Goal: Task Accomplishment & Management: Manage account settings

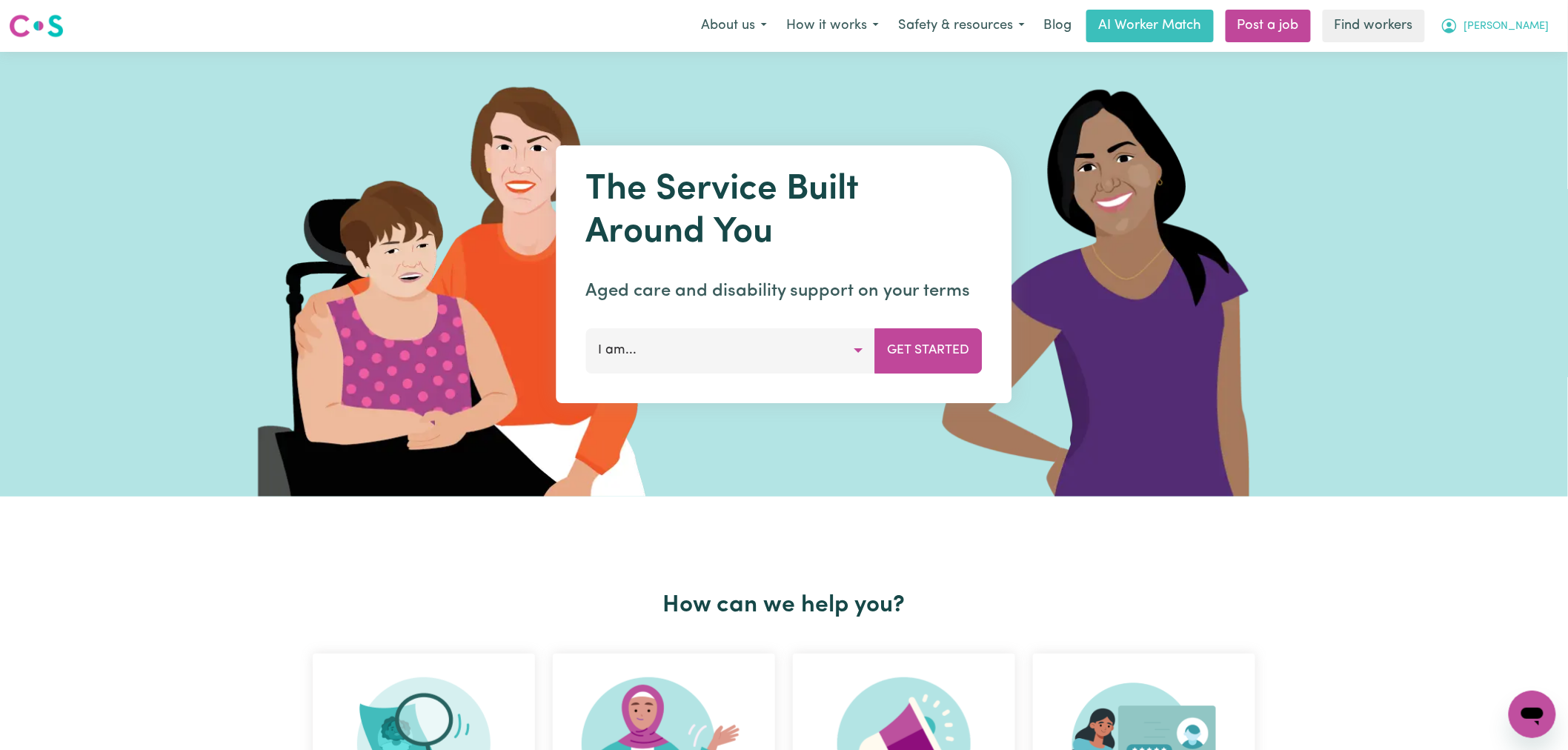
click at [1553, 27] on button "[PERSON_NAME]" at bounding box center [1495, 25] width 128 height 31
click at [1532, 77] on link "Logout" at bounding box center [1500, 85] width 117 height 28
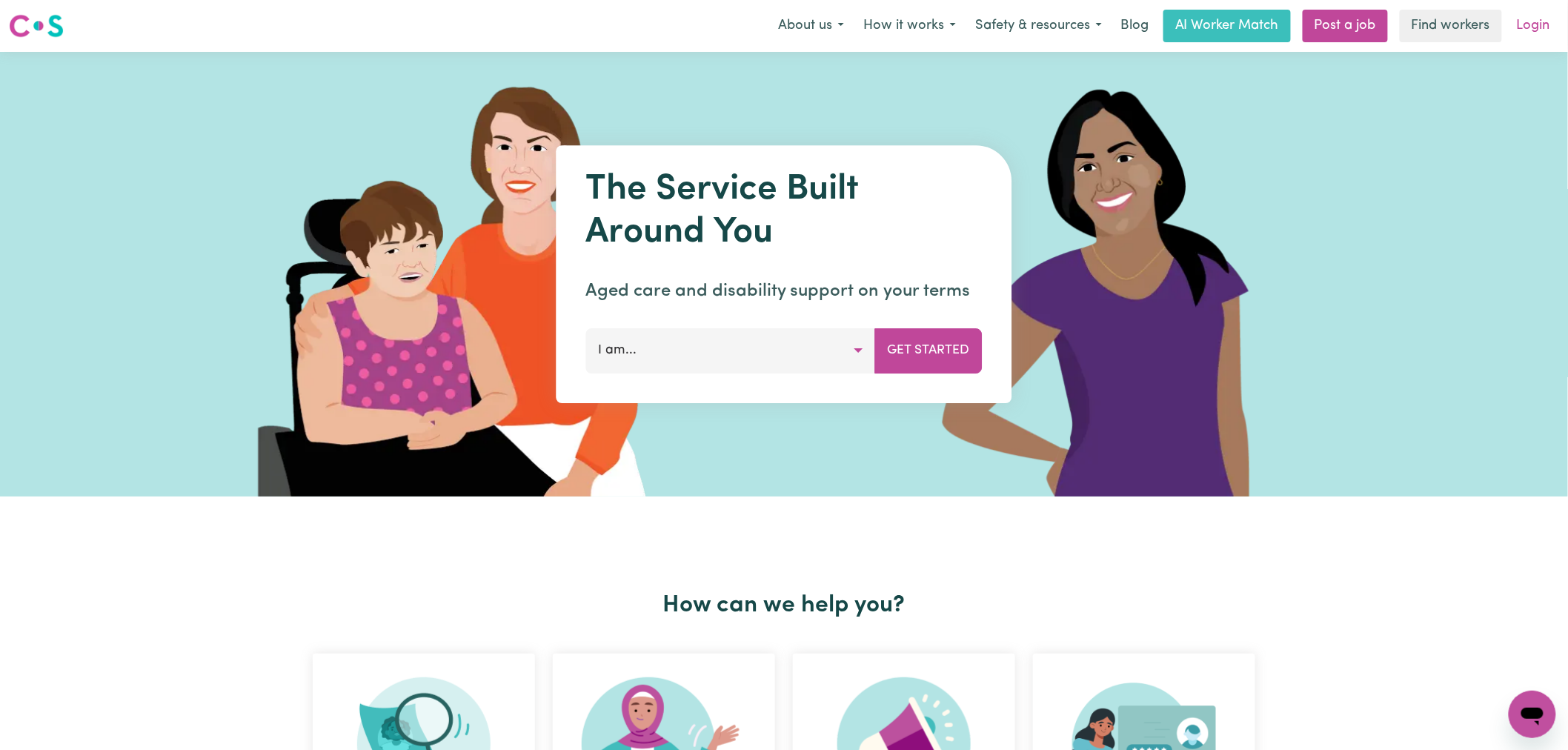
click at [1540, 22] on link "Login" at bounding box center [1533, 25] width 51 height 33
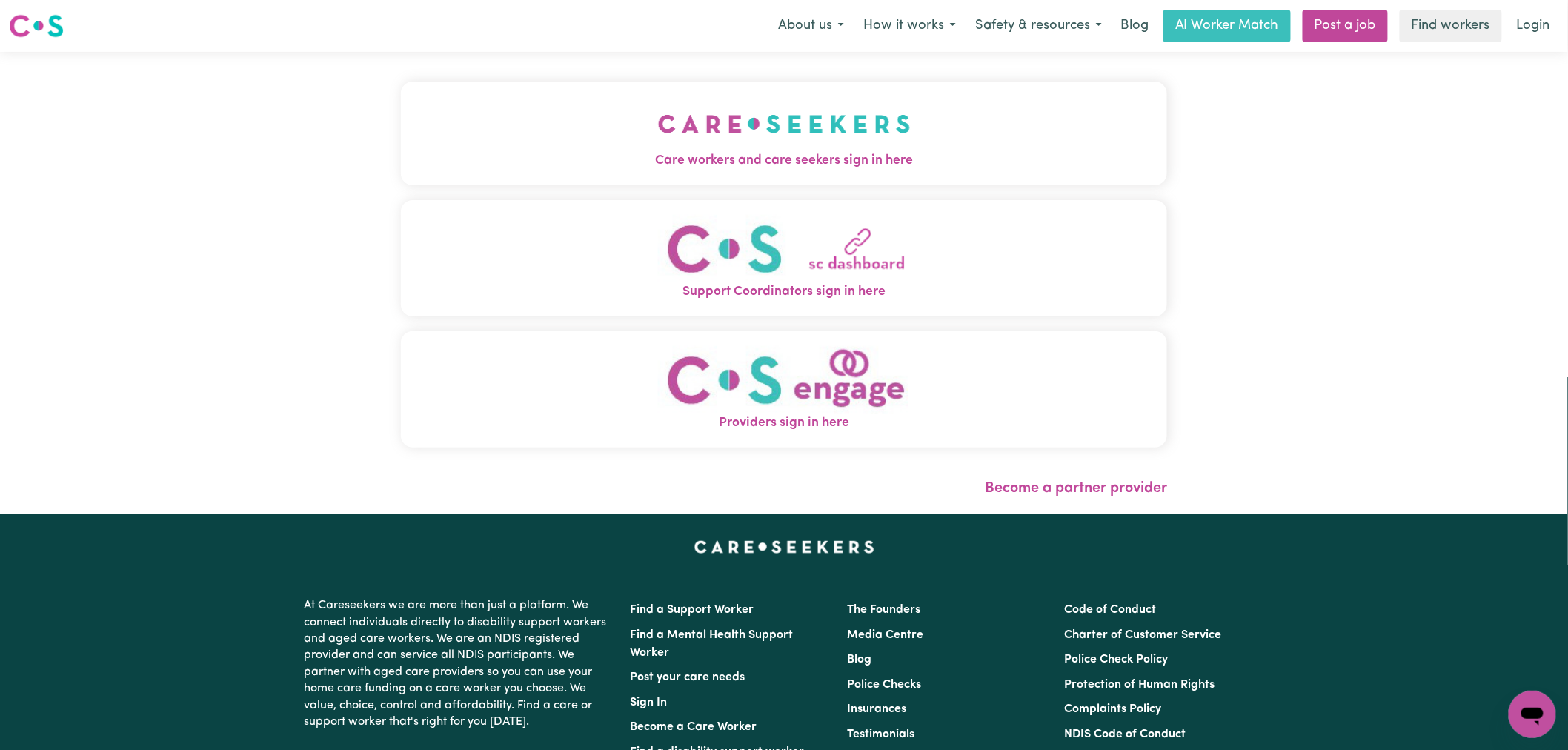
click at [568, 163] on span "Care workers and care seekers sign in here" at bounding box center [784, 161] width 767 height 20
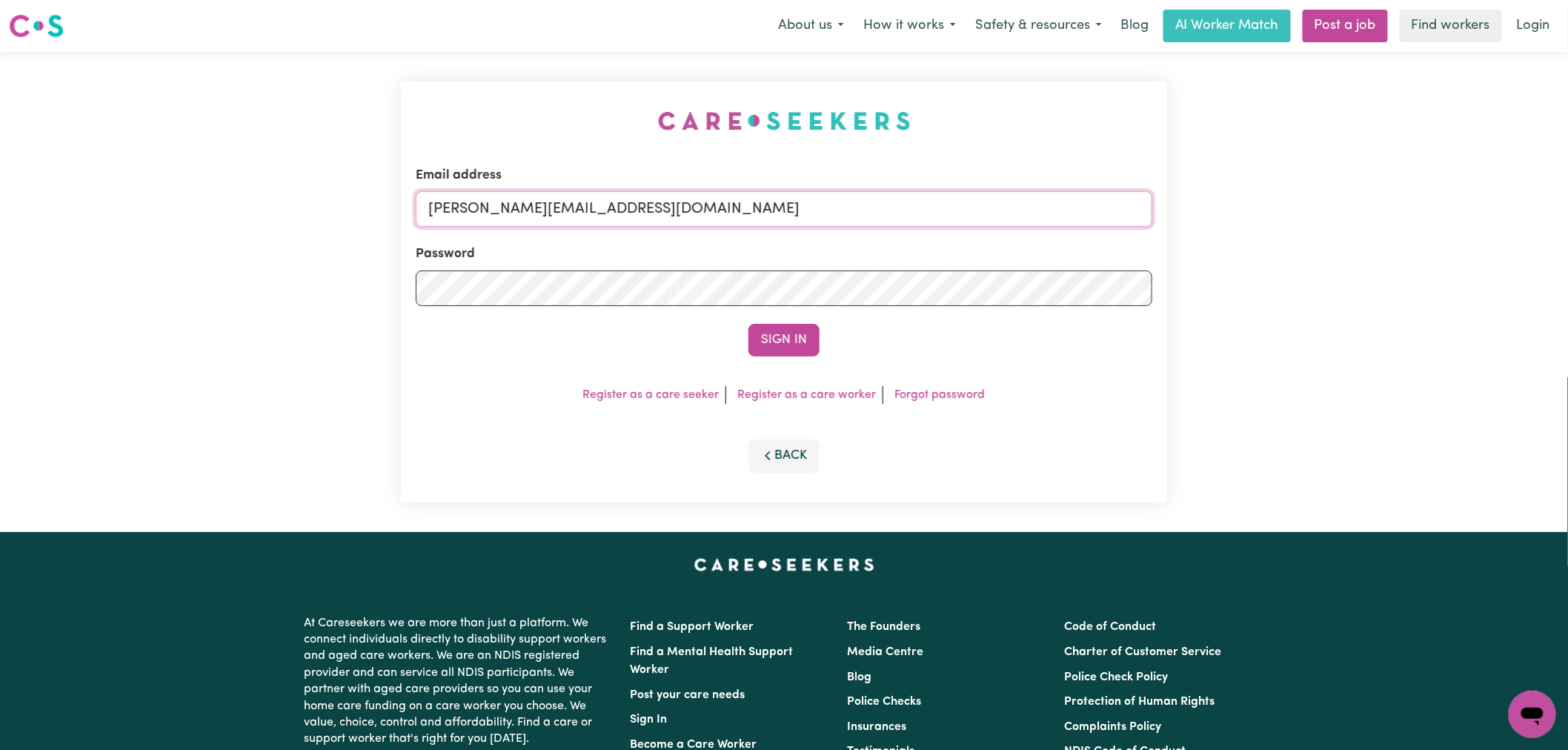
click at [615, 212] on input "[PERSON_NAME][EMAIL_ADDRESS][DOMAIN_NAME]" at bounding box center [784, 209] width 737 height 36
type input "superuser~173382"
drag, startPoint x: 784, startPoint y: 203, endPoint x: 509, endPoint y: 208, distance: 275.0
click at [509, 208] on input "superuser~173382" at bounding box center [784, 209] width 737 height 36
click at [521, 220] on input "superuser~173382" at bounding box center [784, 209] width 737 height 36
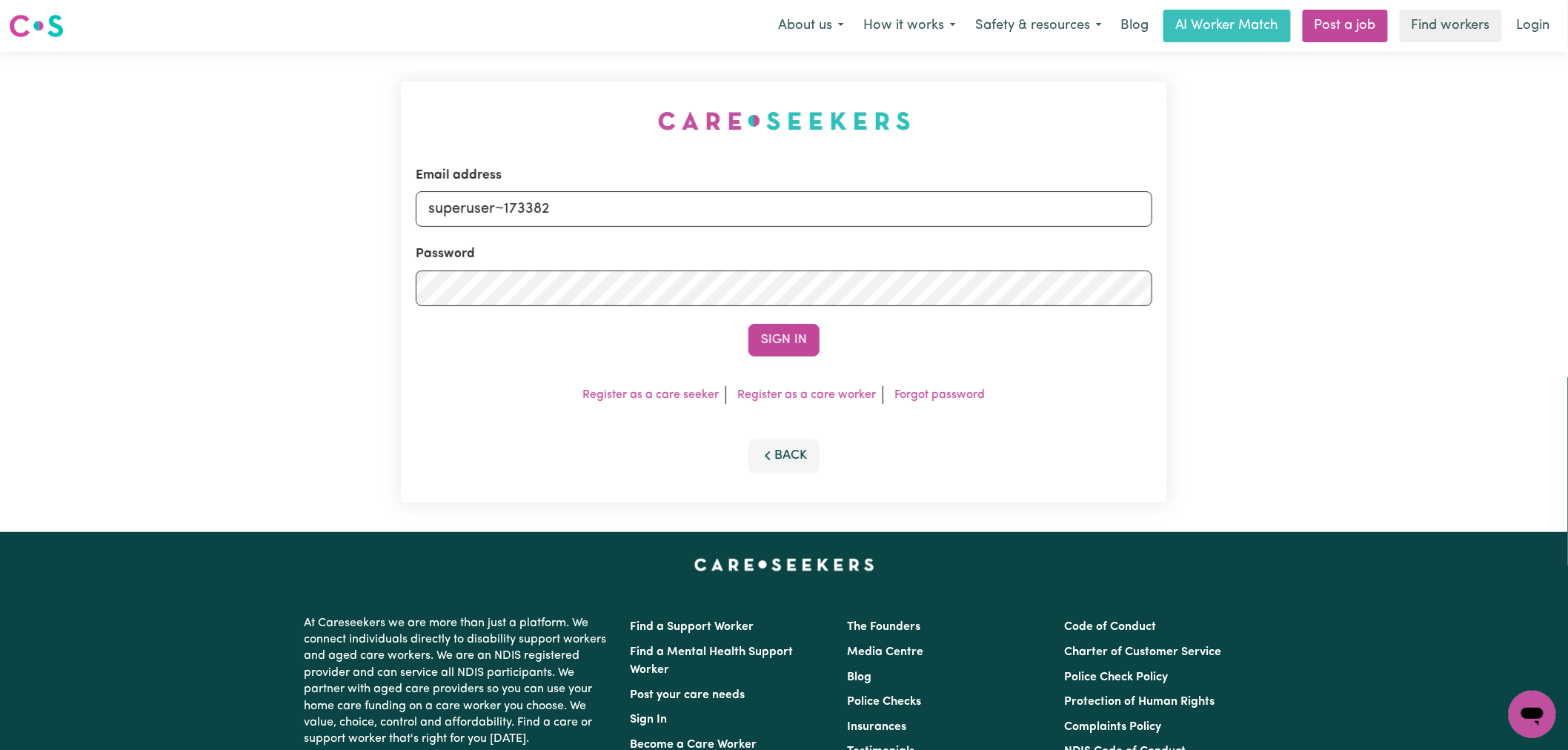
click at [521, 220] on input "superuser~173382" at bounding box center [784, 209] width 737 height 36
type input "[PERSON_NAME][EMAIL_ADDRESS][DOMAIN_NAME]"
click at [782, 331] on button "Sign In" at bounding box center [784, 340] width 71 height 33
